Goal: Information Seeking & Learning: Learn about a topic

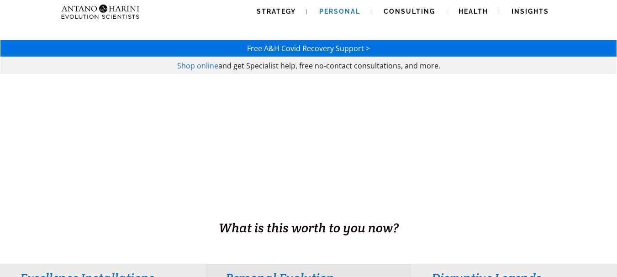
click at [345, 15] on link "Personal" at bounding box center [339, 11] width 63 height 23
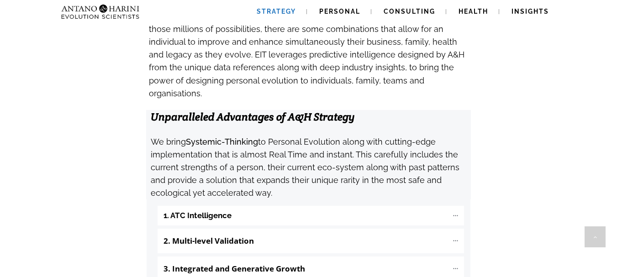
scroll to position [911, 0]
click at [351, 206] on "1. ATC Intelligence" at bounding box center [311, 216] width 306 height 20
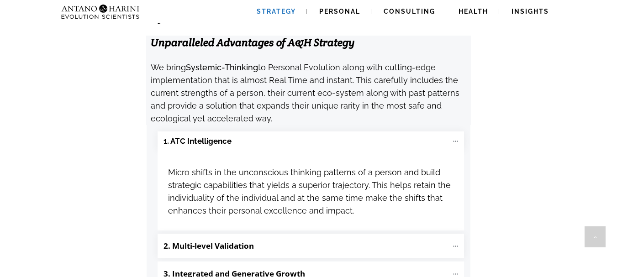
scroll to position [985, 0]
click at [326, 238] on p "2. Multi-level Validation" at bounding box center [306, 246] width 285 height 16
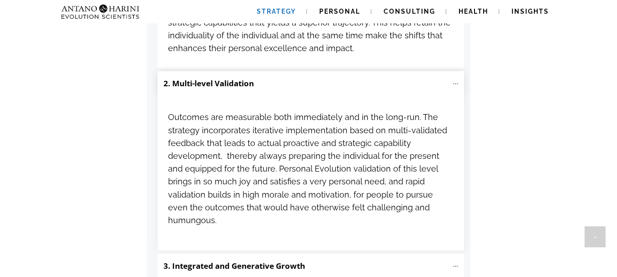
scroll to position [1150, 0]
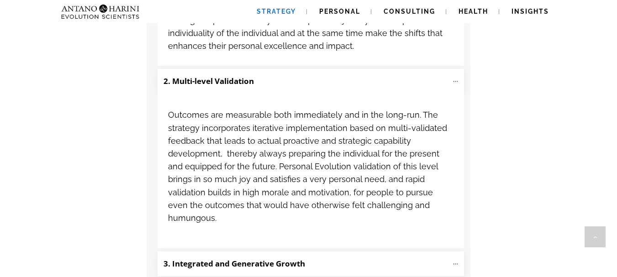
click at [290, 259] on b "3. Integrated and Generative Growth" at bounding box center [235, 264] width 142 height 11
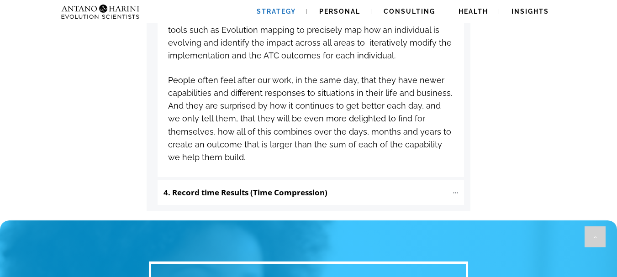
scroll to position [1470, 0]
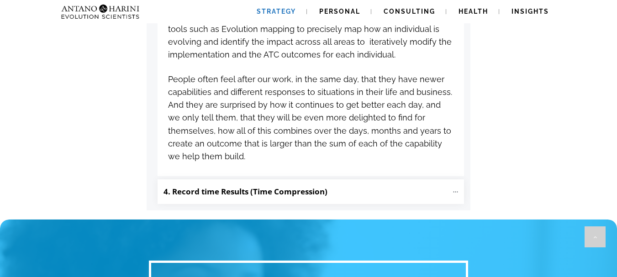
click at [285, 186] on b "4. Record time Results (Time Compression)" at bounding box center [246, 191] width 164 height 11
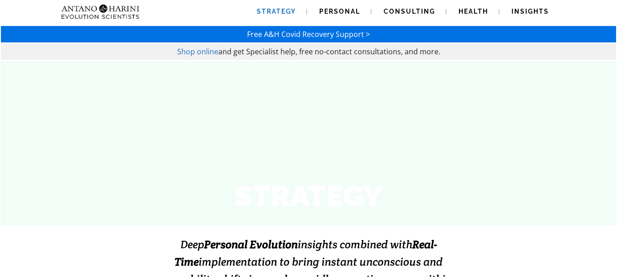
scroll to position [0, 0]
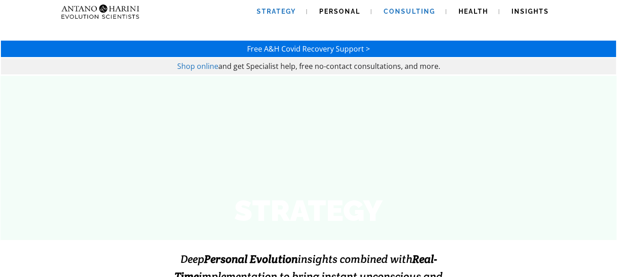
click at [400, 15] on span "Consulting" at bounding box center [410, 11] width 52 height 7
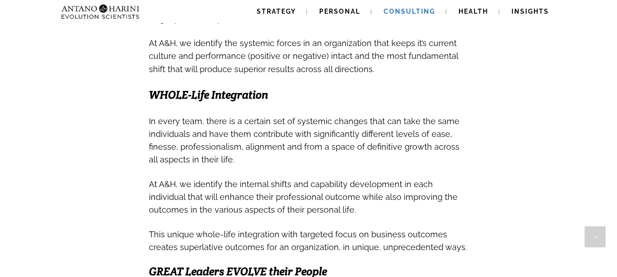
scroll to position [427, 0]
